Goal: Information Seeking & Learning: Learn about a topic

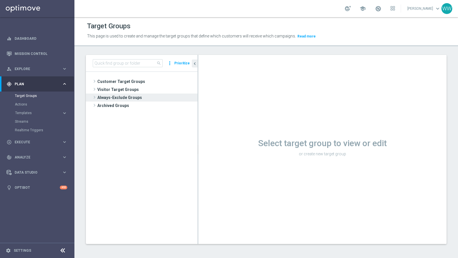
click at [98, 98] on span "Always-Exclude Groups" at bounding box center [146, 98] width 99 height 8
click at [122, 104] on span "Always-Exclude Customers" at bounding box center [147, 106] width 76 height 5
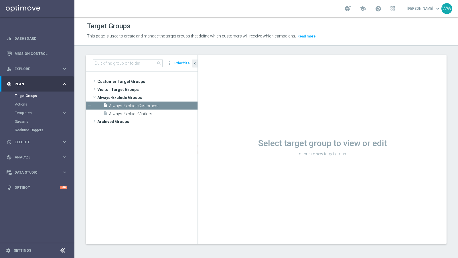
click at [129, 105] on span "Always-Exclude Customers" at bounding box center [147, 106] width 76 height 5
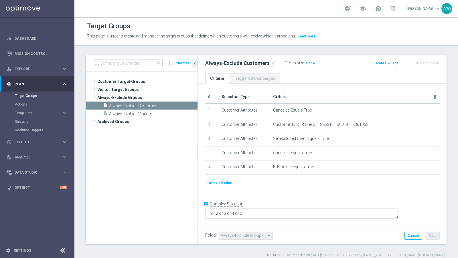
click at [313, 67] on div "Always-Exclude Customers mode_edit Group size : Show Notes & Tags Run Campaign" at bounding box center [322, 64] width 248 height 19
click at [310, 65] on h3 "Show" at bounding box center [311, 63] width 10 height 6
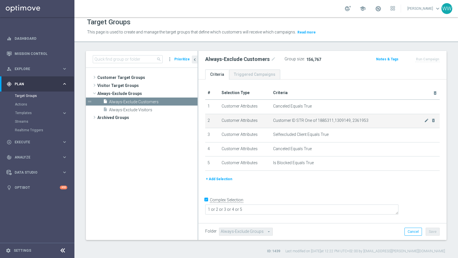
click at [320, 117] on td "Customer ID STR One of 1885311,1309149, 2361953 mode_edit delete_forever" at bounding box center [355, 121] width 169 height 14
click at [317, 120] on span "Customer ID STR One of 1885311,1309149, 2361953" at bounding box center [348, 120] width 151 height 5
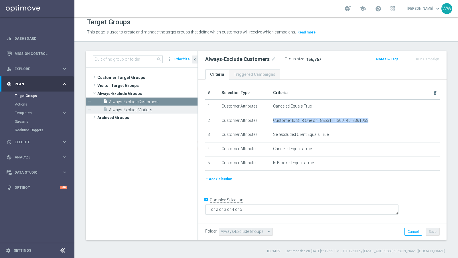
click at [121, 110] on span "Always-Exclude Visitors" at bounding box center [147, 110] width 76 height 5
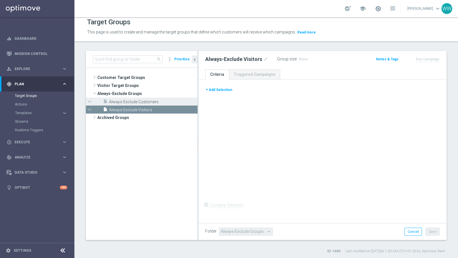
click at [121, 102] on span "Always-Exclude Customers" at bounding box center [147, 102] width 76 height 5
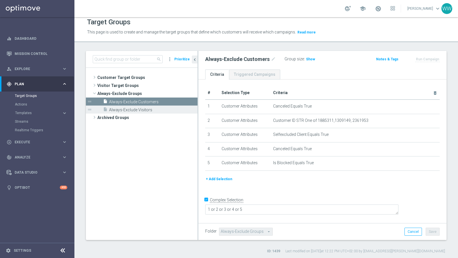
click at [108, 107] on div "insert_drive_file Always-Exclude Visitors" at bounding box center [144, 110] width 82 height 8
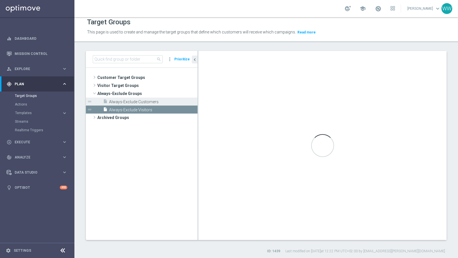
checkbox input "false"
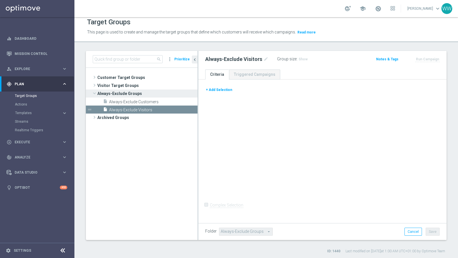
click at [95, 94] on span at bounding box center [94, 93] width 7 height 6
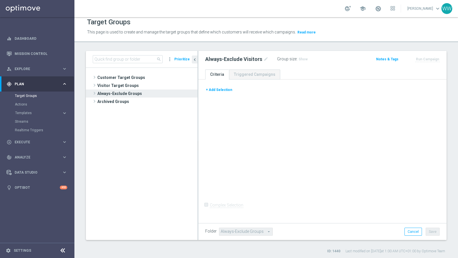
click at [95, 94] on span at bounding box center [95, 93] width 6 height 7
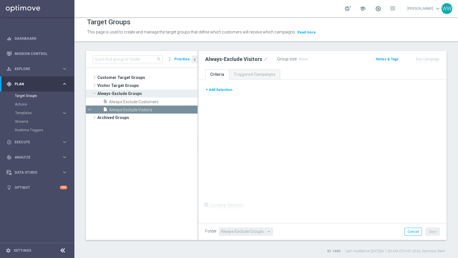
click at [95, 94] on span at bounding box center [94, 93] width 7 height 6
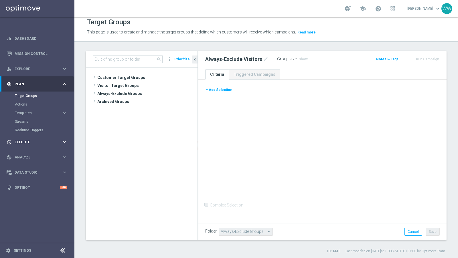
click at [27, 146] on div "play_circle_outline Execute keyboard_arrow_right" at bounding box center [37, 142] width 74 height 15
click at [22, 127] on div "track_changes Analyze keyboard_arrow_right" at bounding box center [37, 131] width 74 height 15
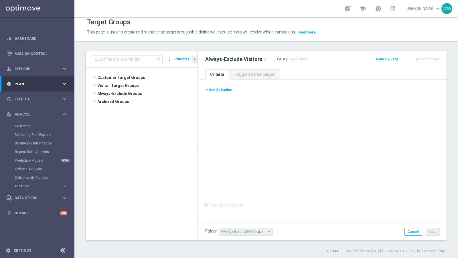
click at [23, 130] on div "Customer 360" at bounding box center [44, 126] width 59 height 9
click at [23, 127] on link "Customer 360" at bounding box center [37, 126] width 45 height 5
